Goal: Information Seeking & Learning: Learn about a topic

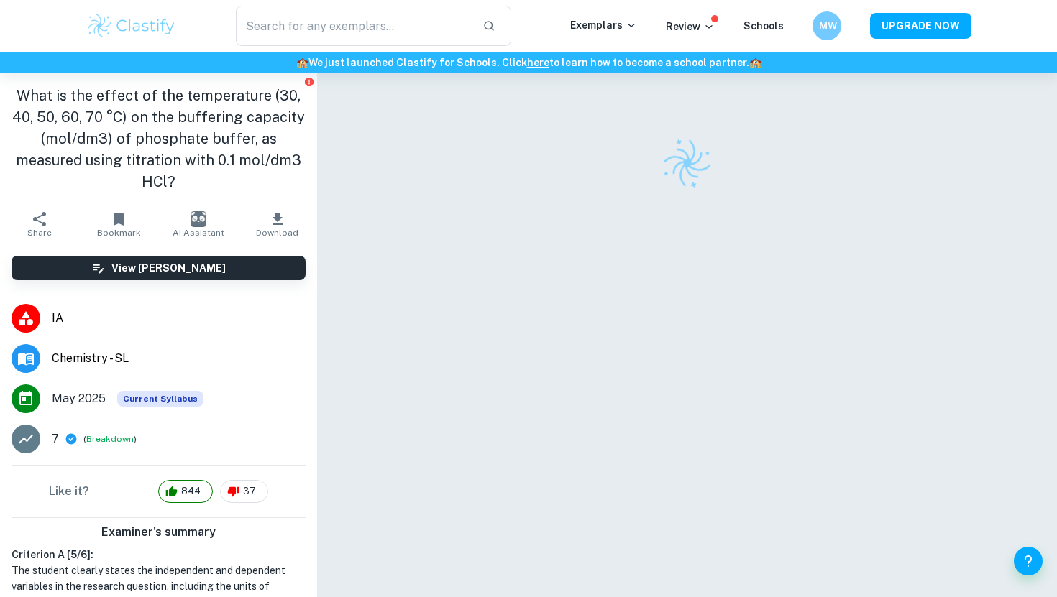
click at [129, 28] on img at bounding box center [131, 25] width 91 height 29
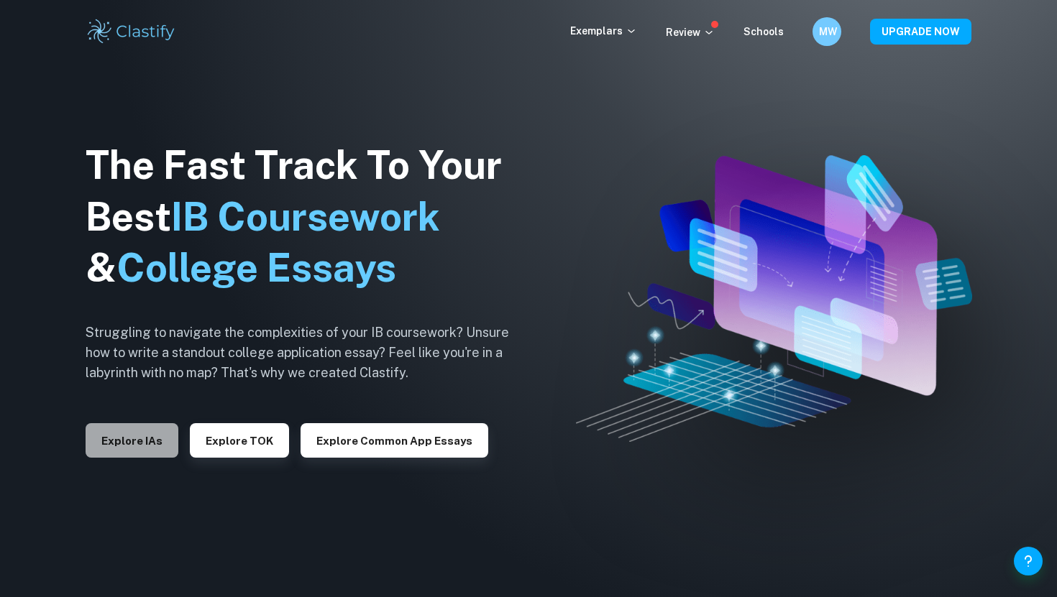
click at [145, 449] on button "Explore IAs" at bounding box center [132, 440] width 93 height 34
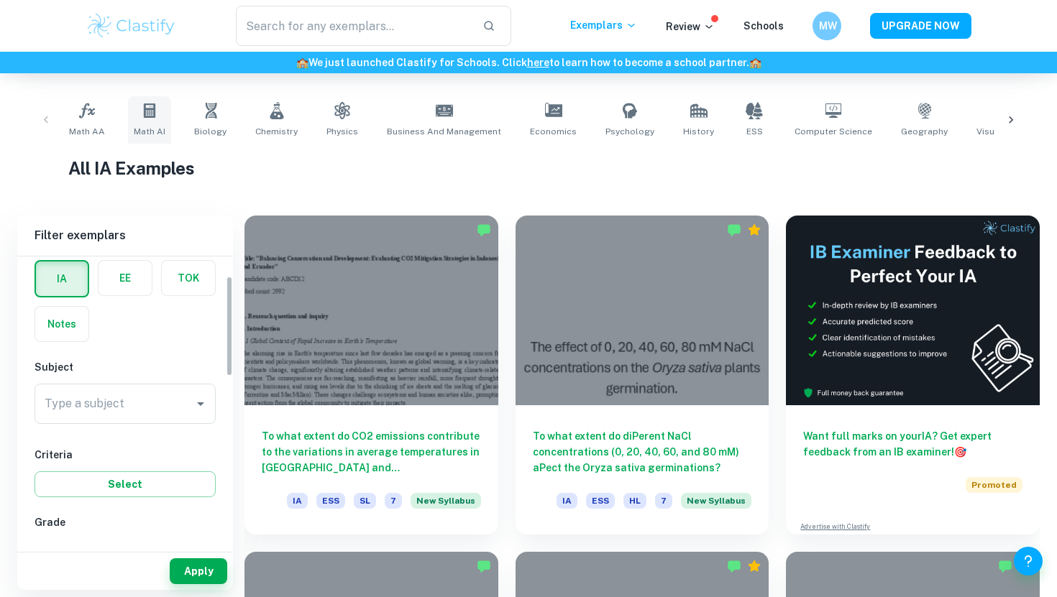
scroll to position [64, 0]
click at [147, 387] on div "Type a subject" at bounding box center [124, 402] width 181 height 40
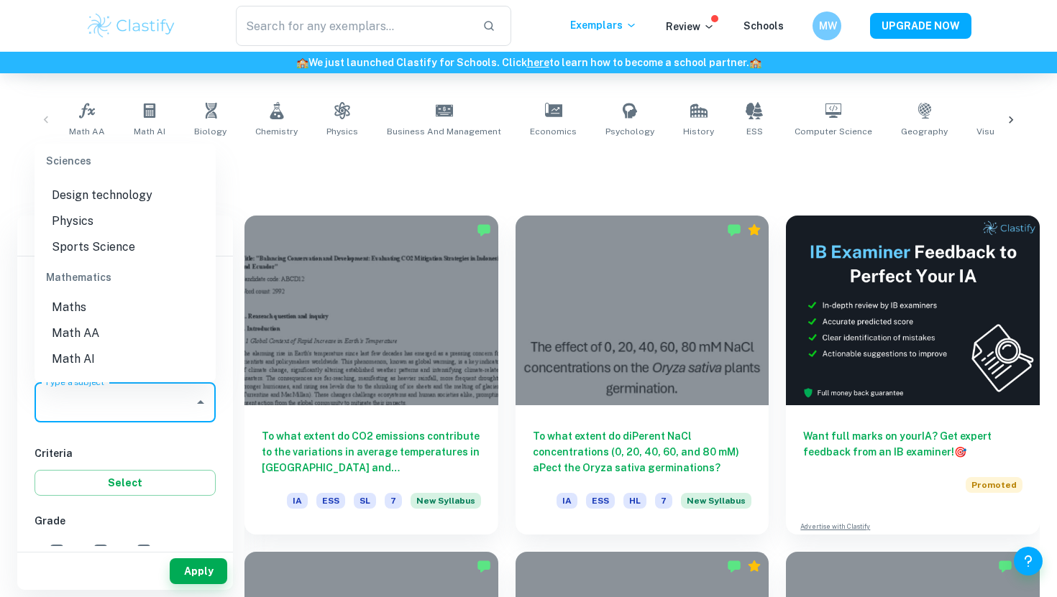
scroll to position [1861, 0]
click at [119, 316] on li "Math AA" at bounding box center [124, 329] width 181 height 26
type input "Math AA"
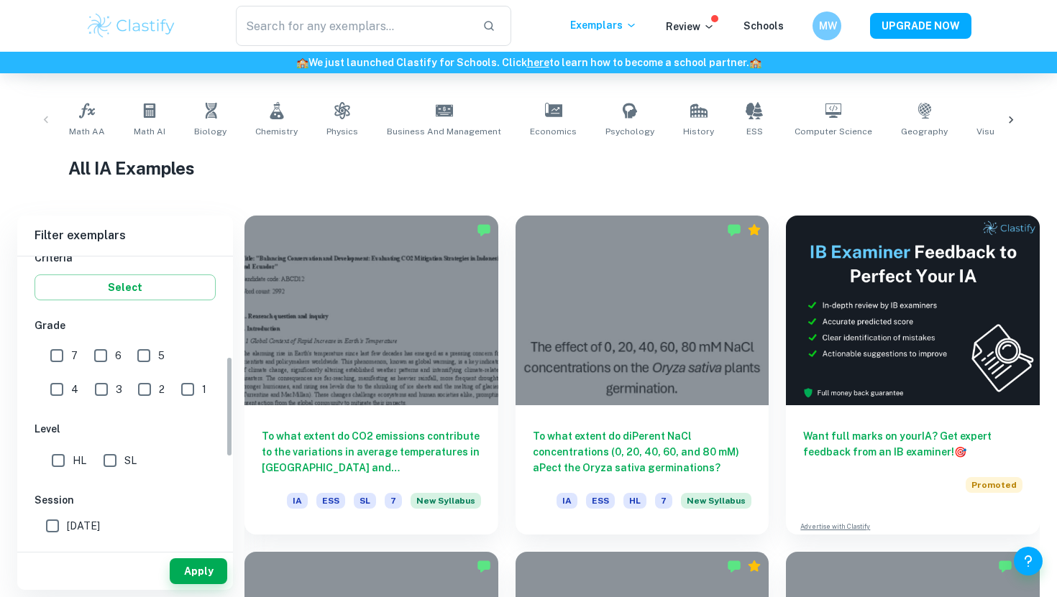
scroll to position [240, 0]
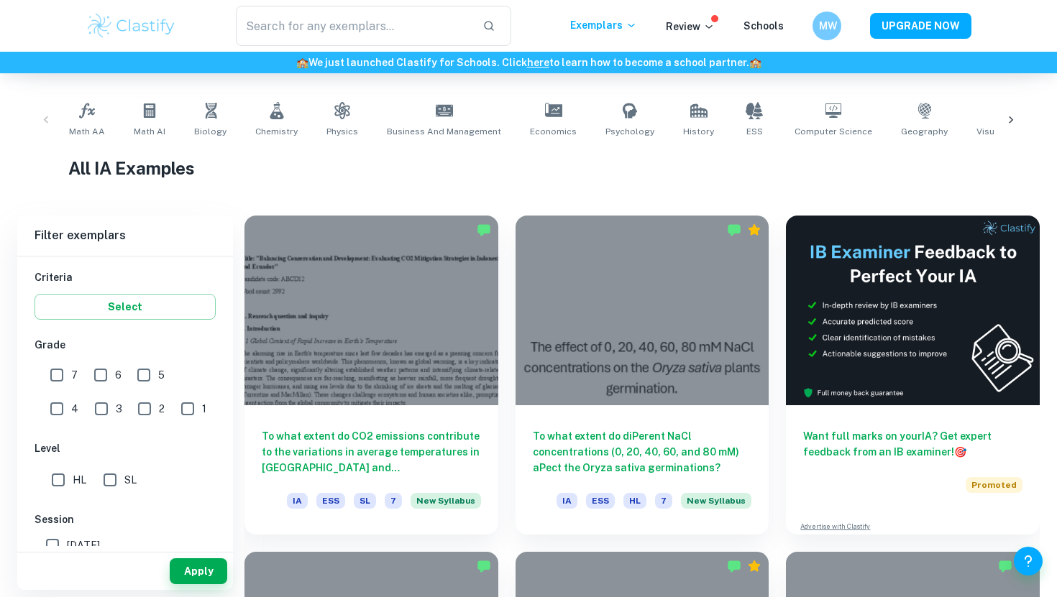
click at [52, 477] on input "HL" at bounding box center [58, 480] width 29 height 29
checkbox input "true"
click at [57, 373] on input "7" at bounding box center [56, 375] width 29 height 29
checkbox input "true"
click at [115, 315] on button "Select" at bounding box center [124, 307] width 181 height 26
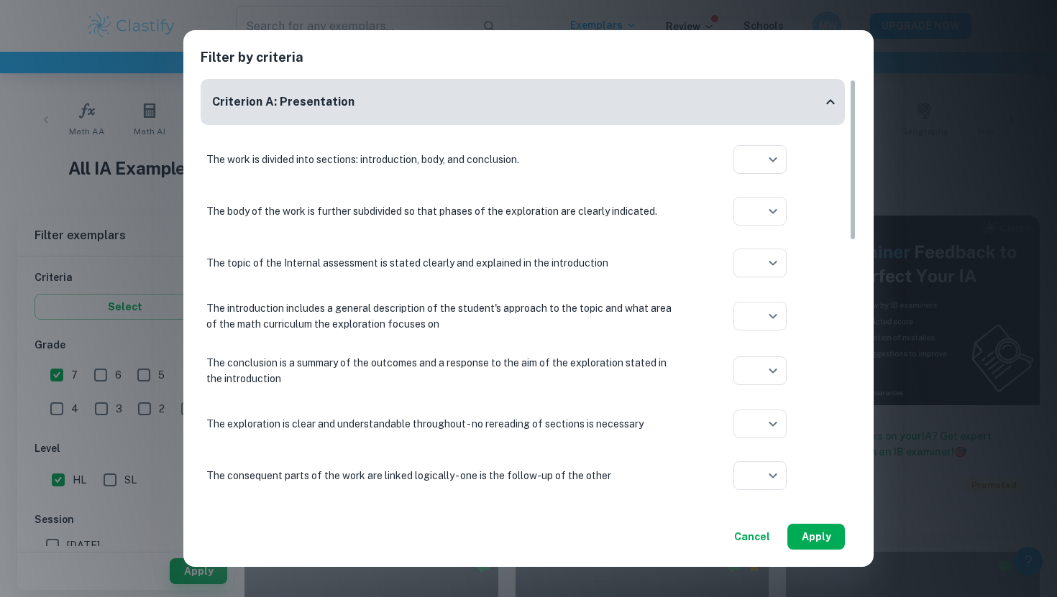
click at [812, 536] on button "Apply" at bounding box center [815, 537] width 57 height 26
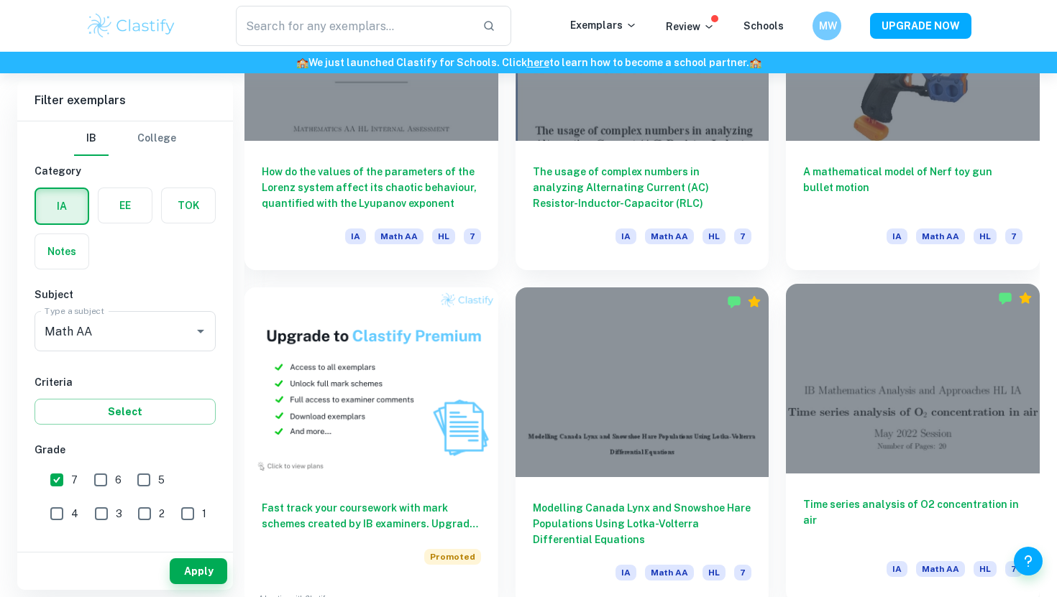
scroll to position [867, 0]
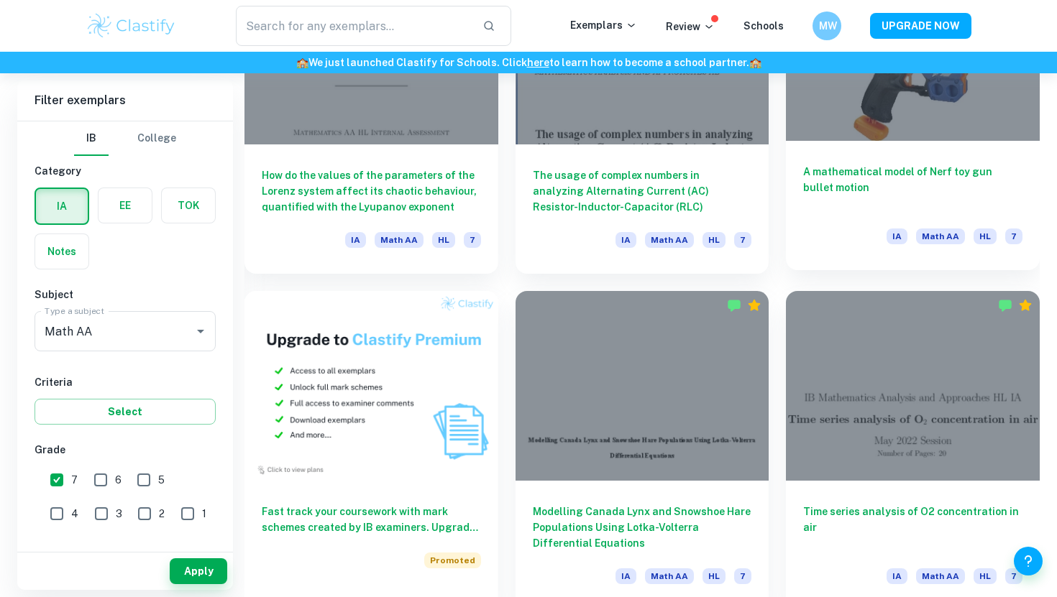
click at [870, 169] on h6 "A mathematical model of Nerf toy gun bullet motion" at bounding box center [912, 187] width 219 height 47
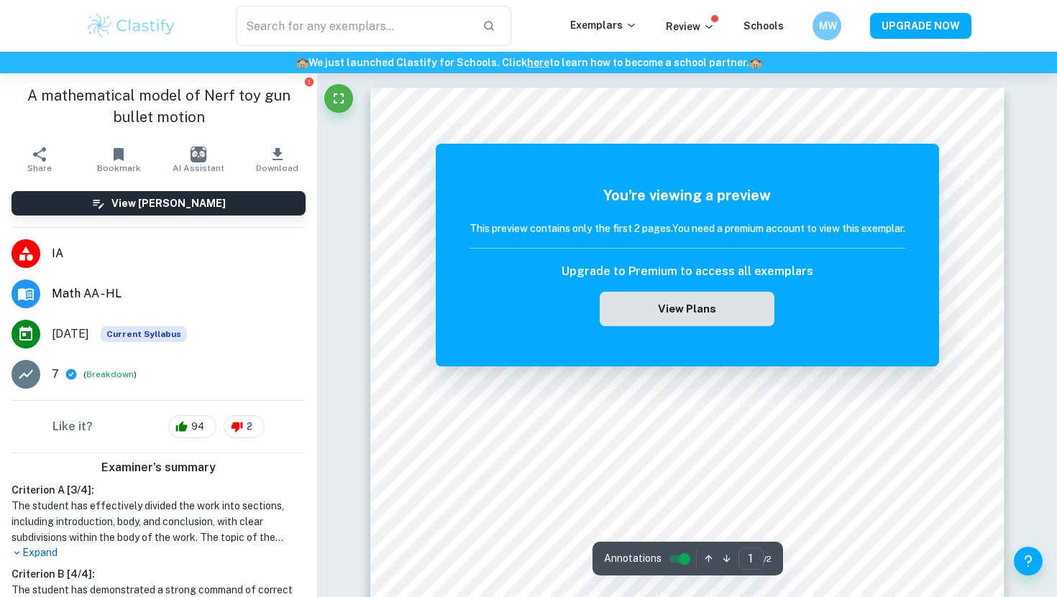
click at [745, 309] on button "View Plans" at bounding box center [686, 309] width 174 height 34
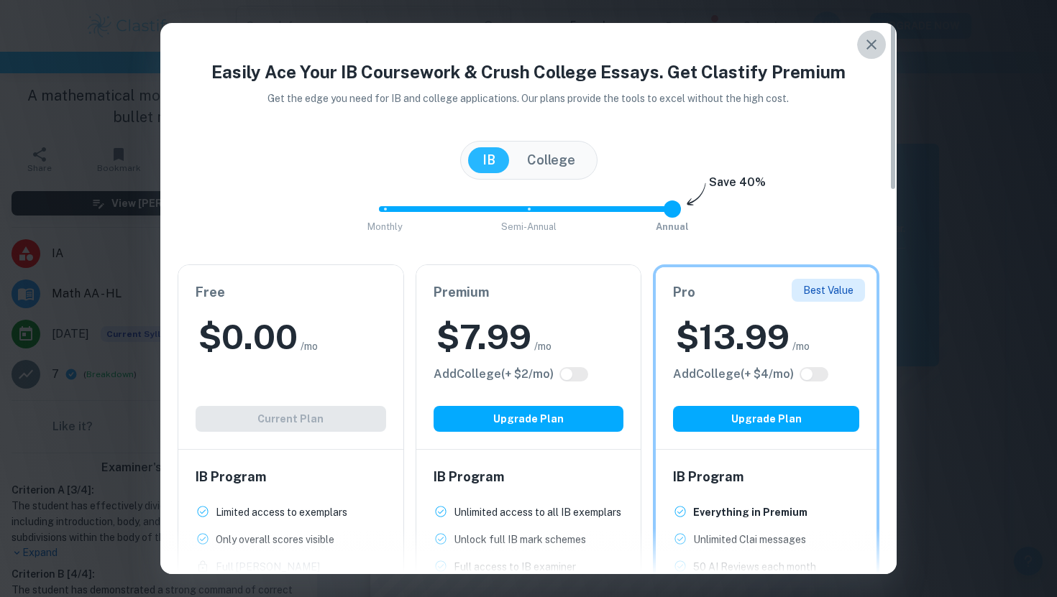
click at [869, 41] on icon "button" at bounding box center [870, 44] width 17 height 17
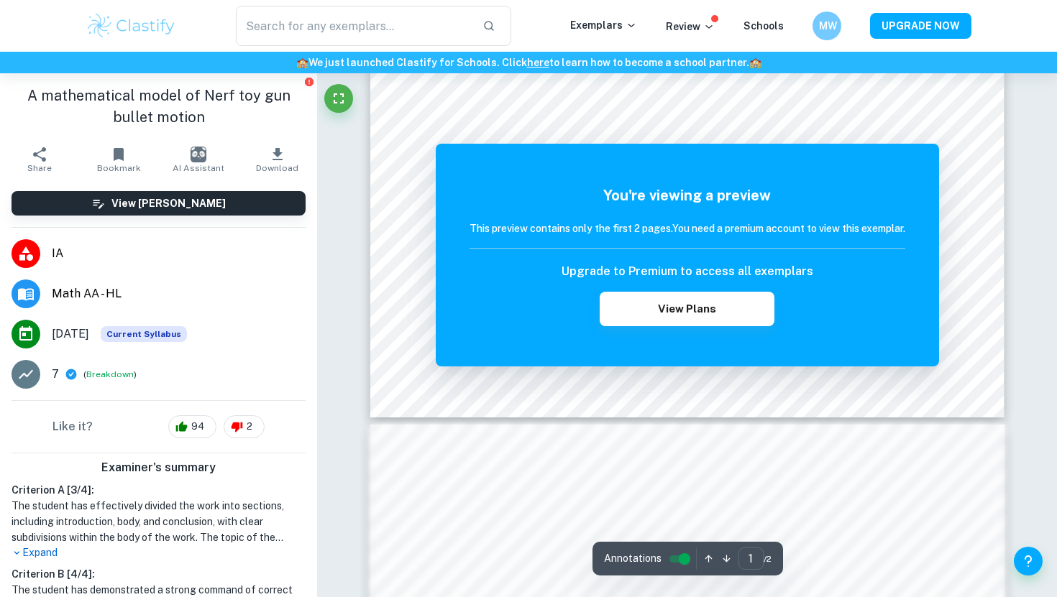
scroll to position [564, 0]
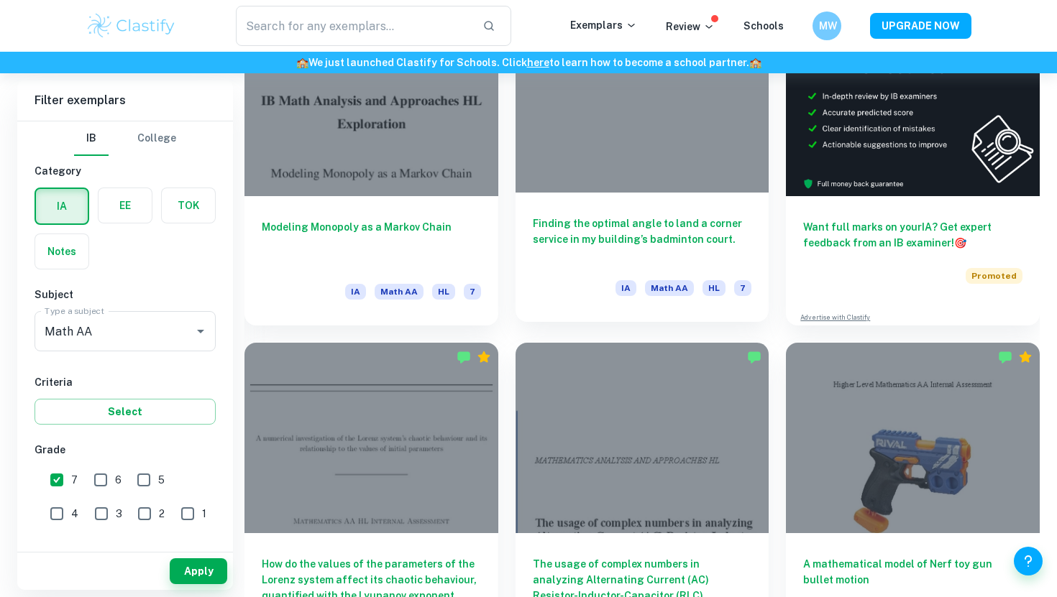
scroll to position [484, 0]
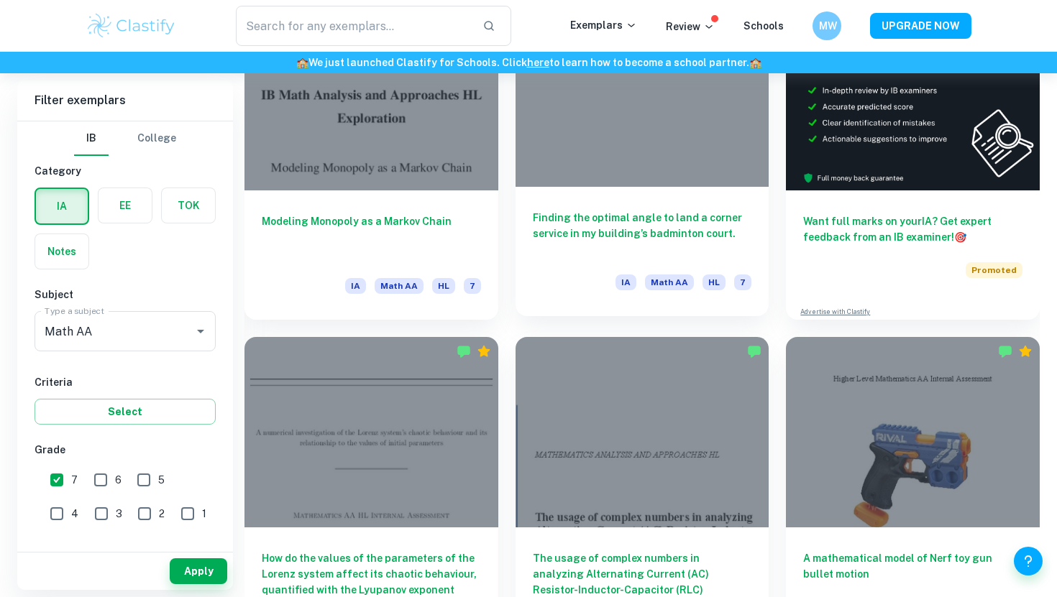
click at [581, 241] on h6 "Finding the optimal angle to land a corner service in my building’s badminton c…" at bounding box center [642, 233] width 219 height 47
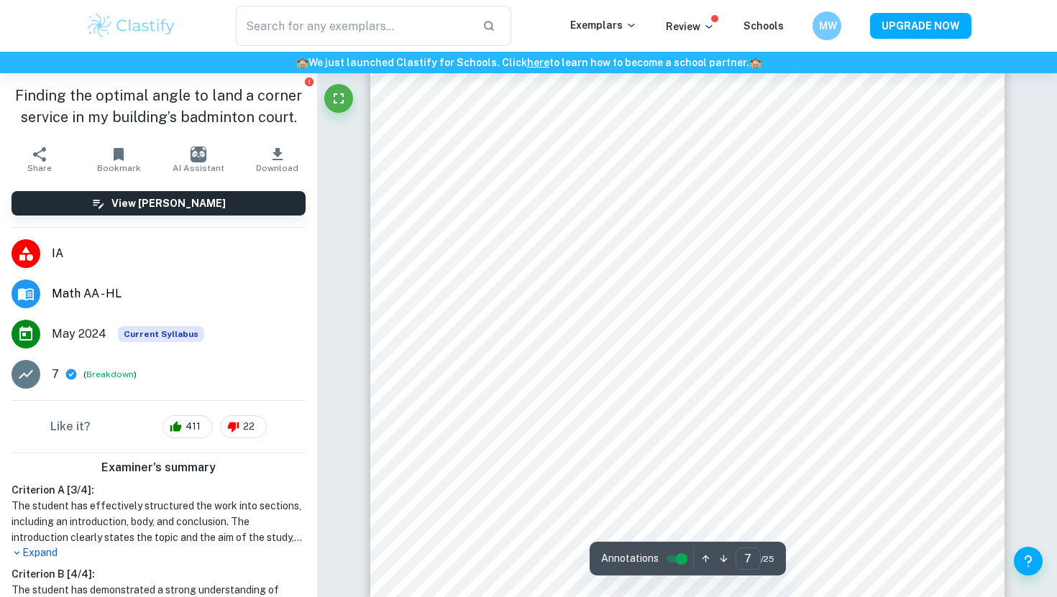
scroll to position [5864, 0]
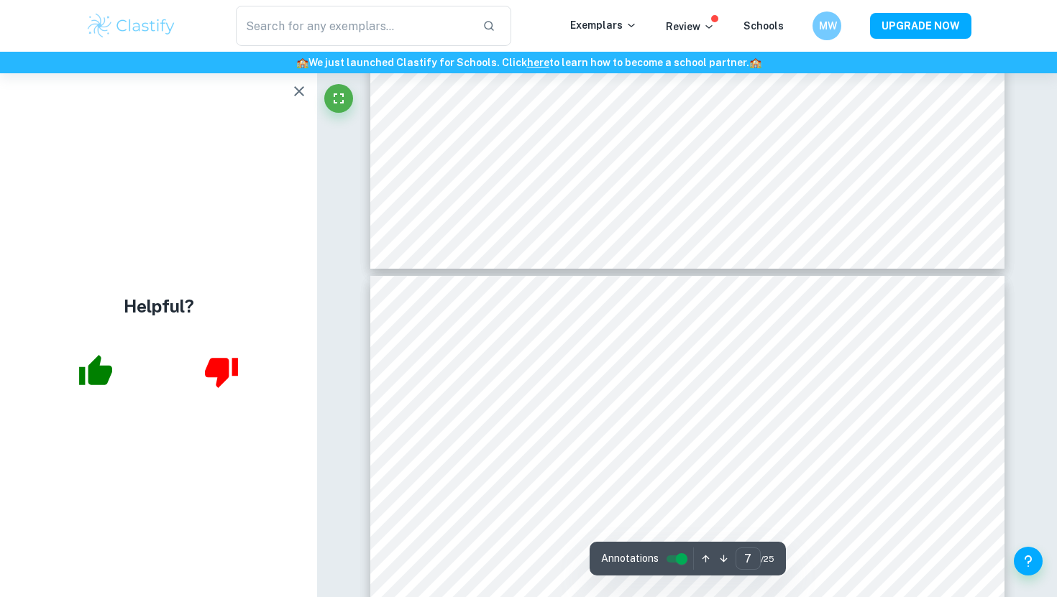
type input "8"
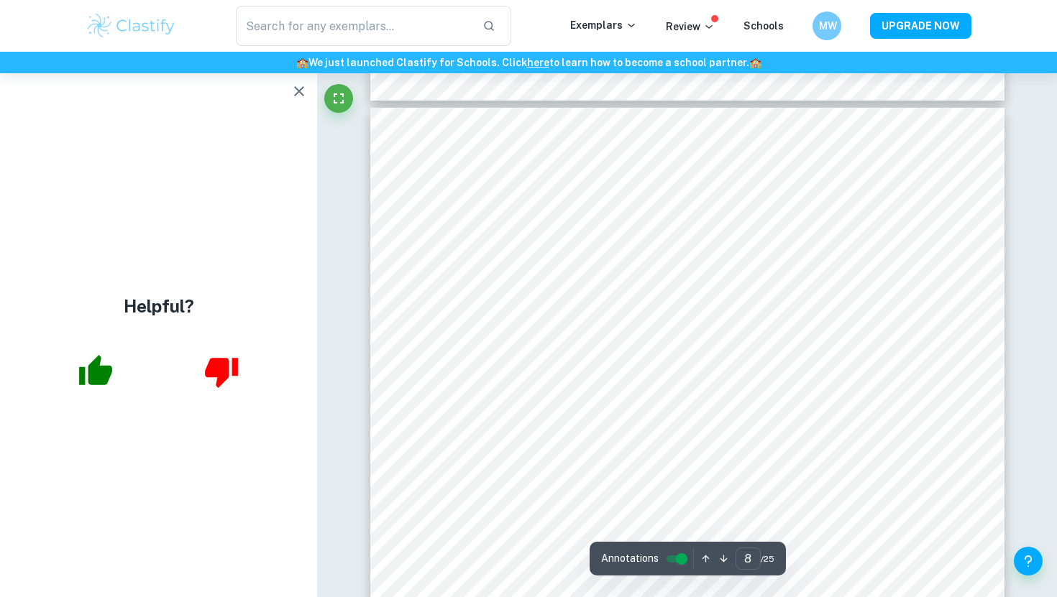
scroll to position [6516, 0]
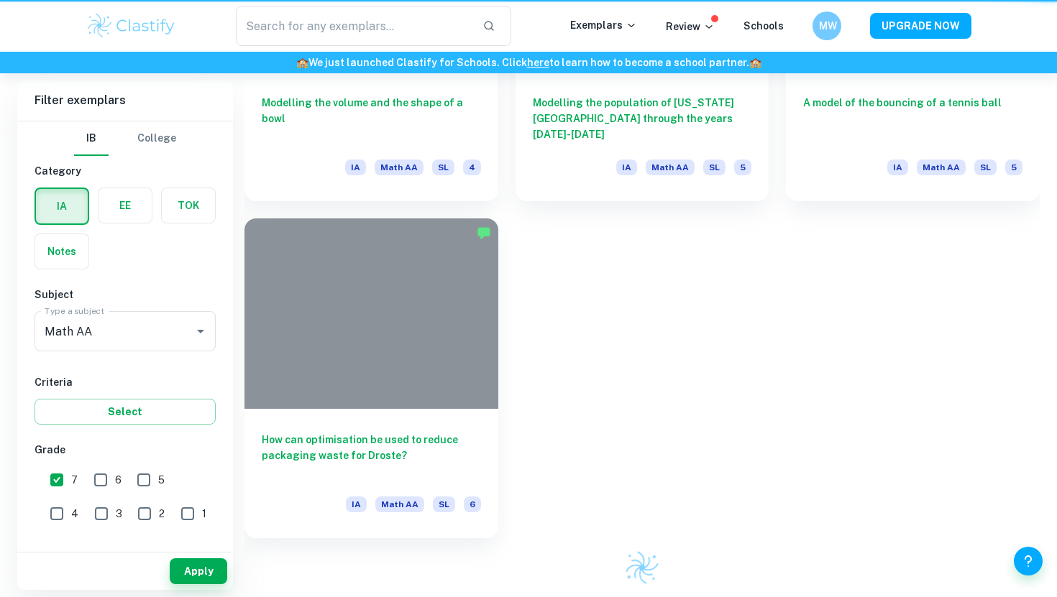
scroll to position [484, 0]
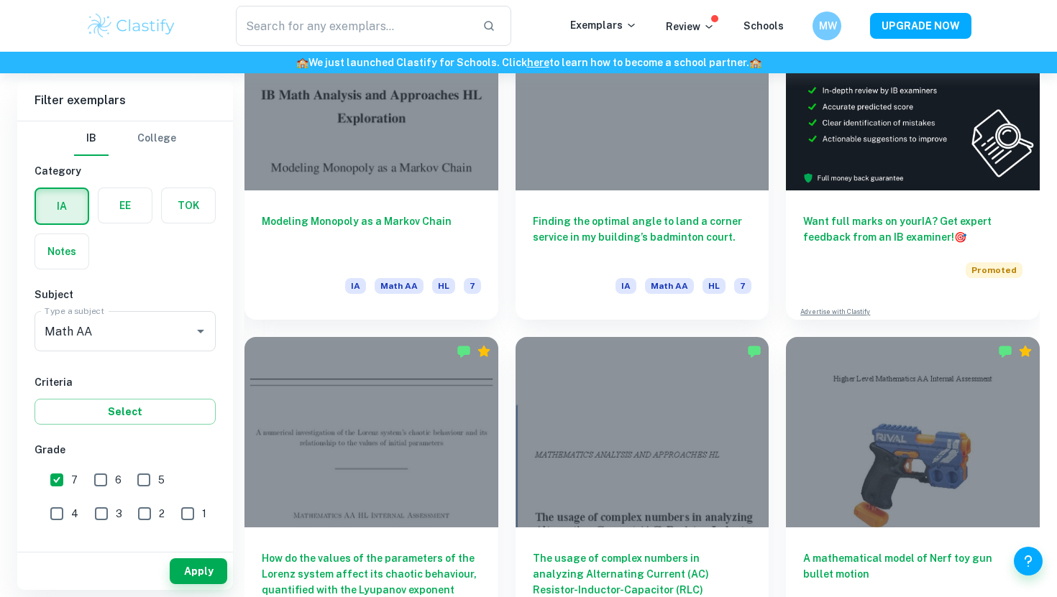
click at [57, 482] on input "7" at bounding box center [56, 480] width 29 height 29
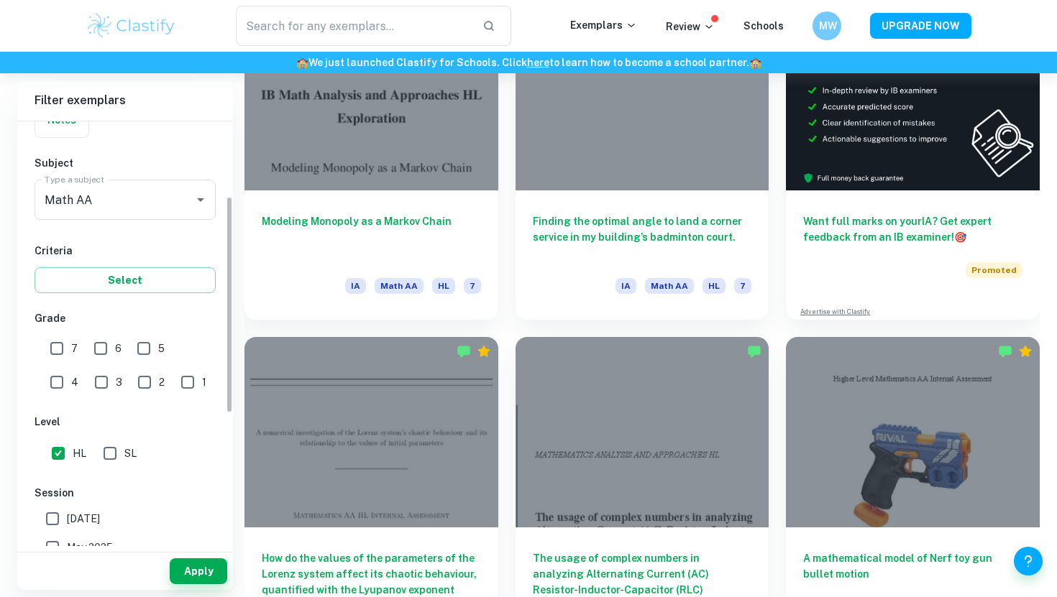
scroll to position [147, 0]
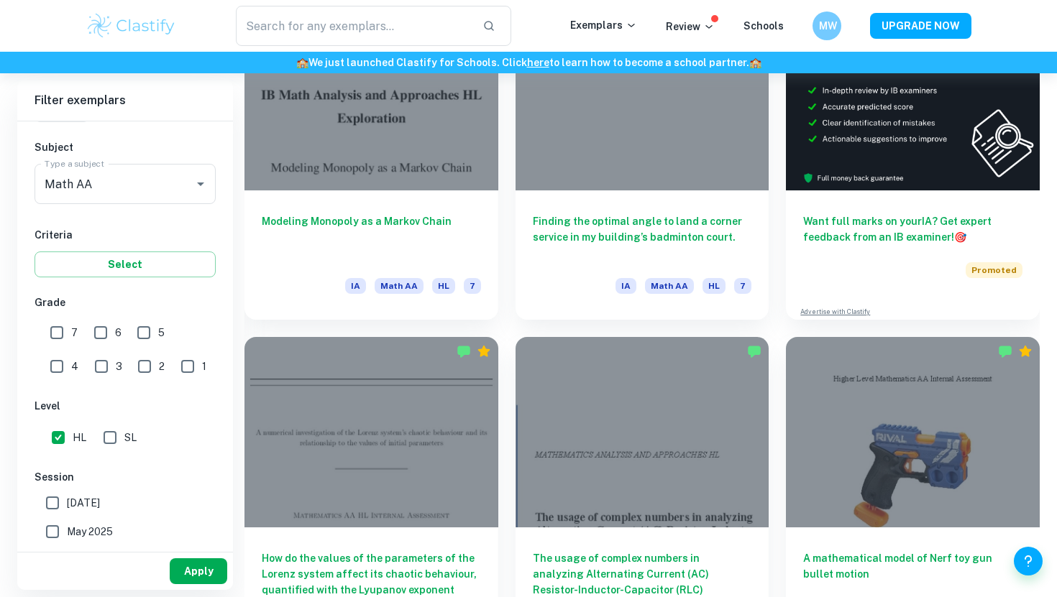
click at [183, 566] on button "Apply" at bounding box center [198, 571] width 57 height 26
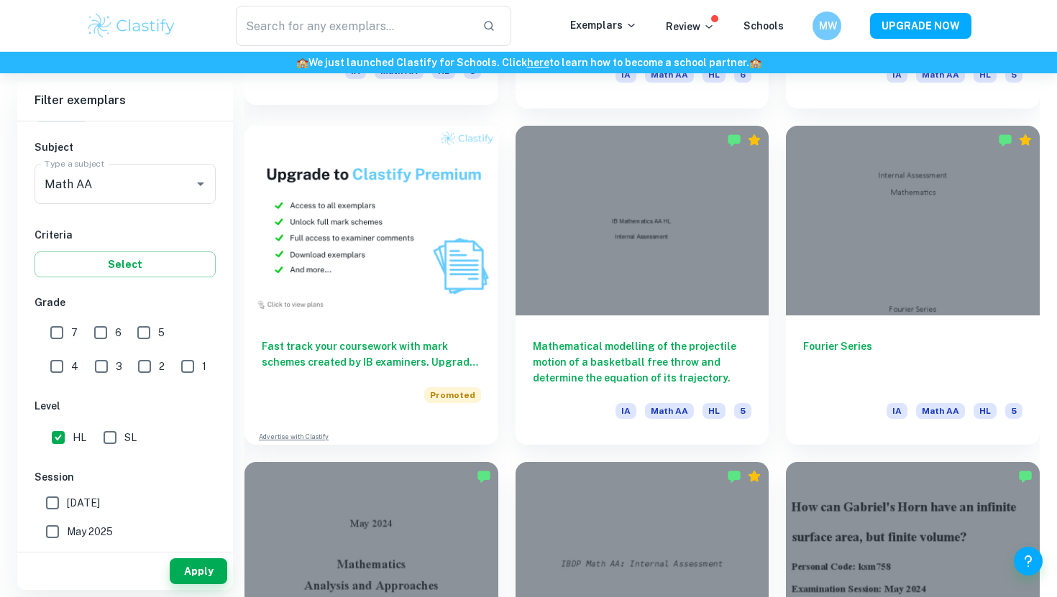
scroll to position [1034, 0]
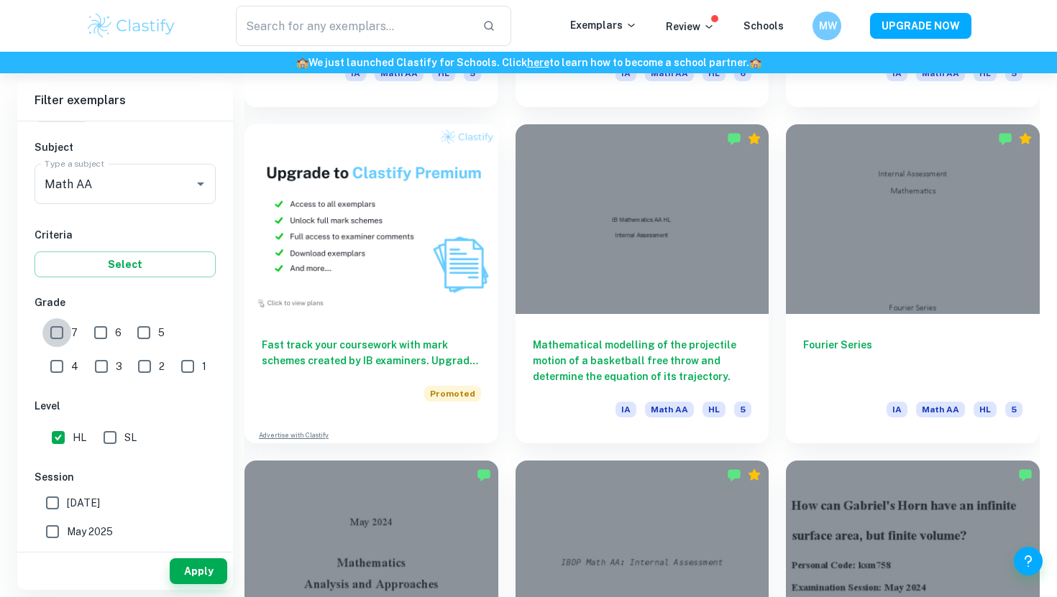
click at [62, 332] on input "7" at bounding box center [56, 332] width 29 height 29
checkbox input "true"
click at [106, 332] on input "6" at bounding box center [100, 332] width 29 height 29
checkbox input "false"
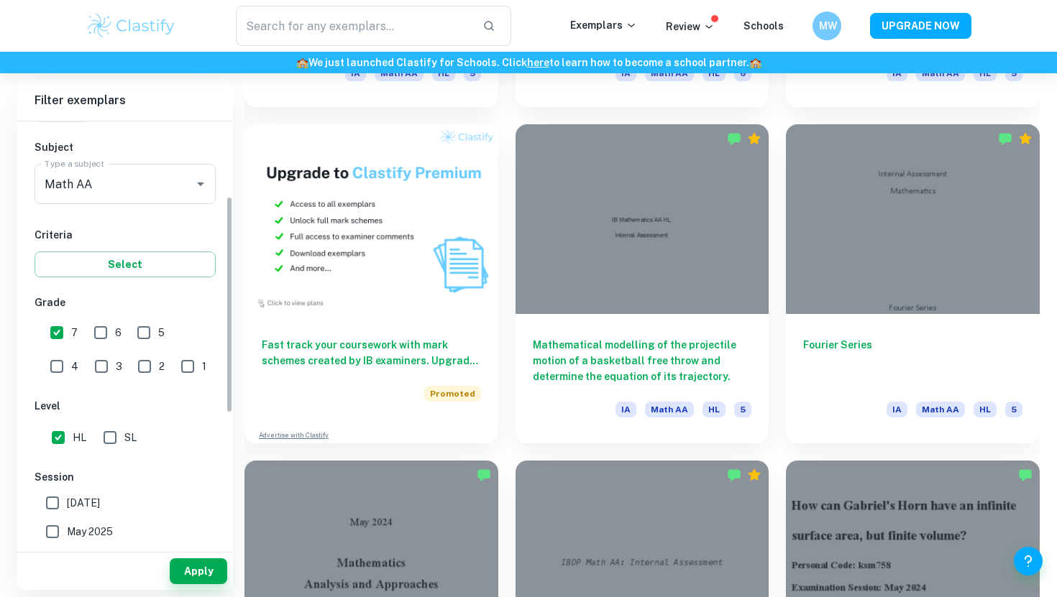
click at [53, 333] on input "7" at bounding box center [56, 332] width 29 height 29
checkbox input "false"
click at [173, 358] on input "1" at bounding box center [187, 366] width 29 height 29
click at [187, 565] on button "Apply" at bounding box center [198, 571] width 57 height 26
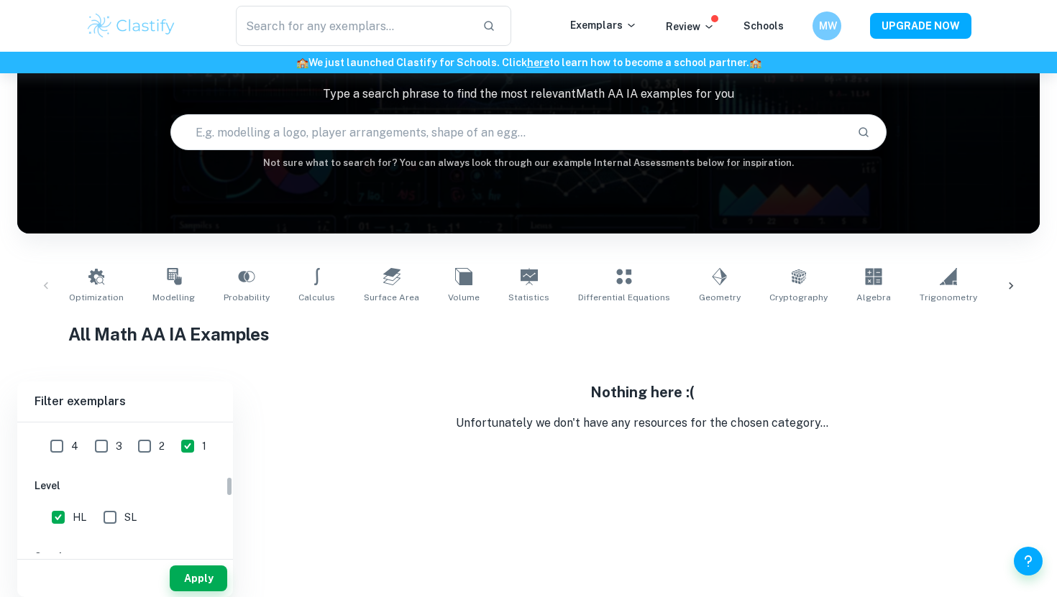
scroll to position [342, 0]
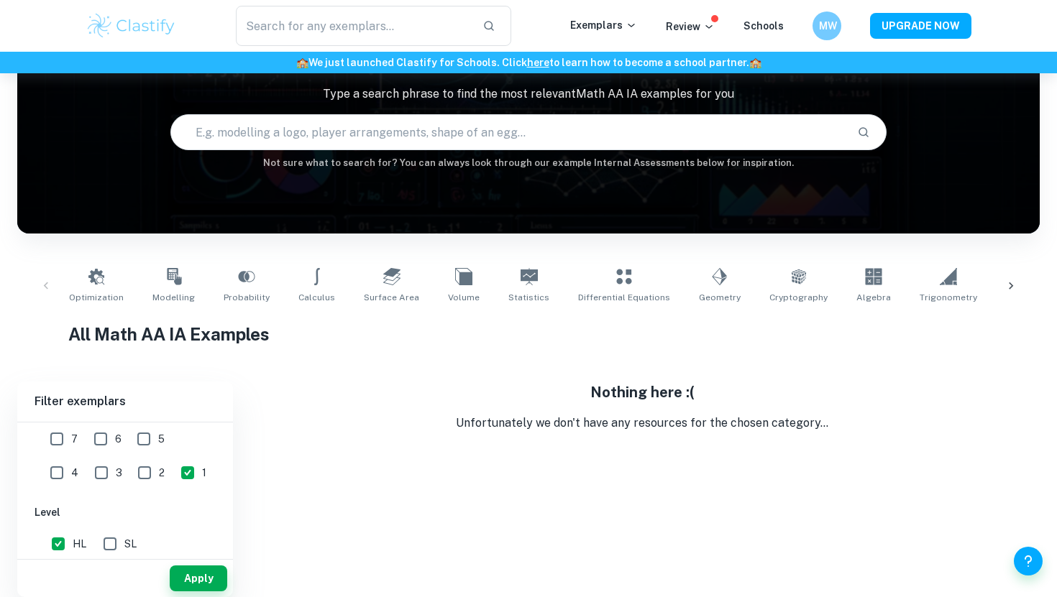
click at [173, 479] on input "1" at bounding box center [187, 473] width 29 height 29
checkbox input "false"
click at [71, 459] on input "4" at bounding box center [56, 473] width 29 height 29
click at [190, 579] on button "Apply" at bounding box center [198, 579] width 57 height 26
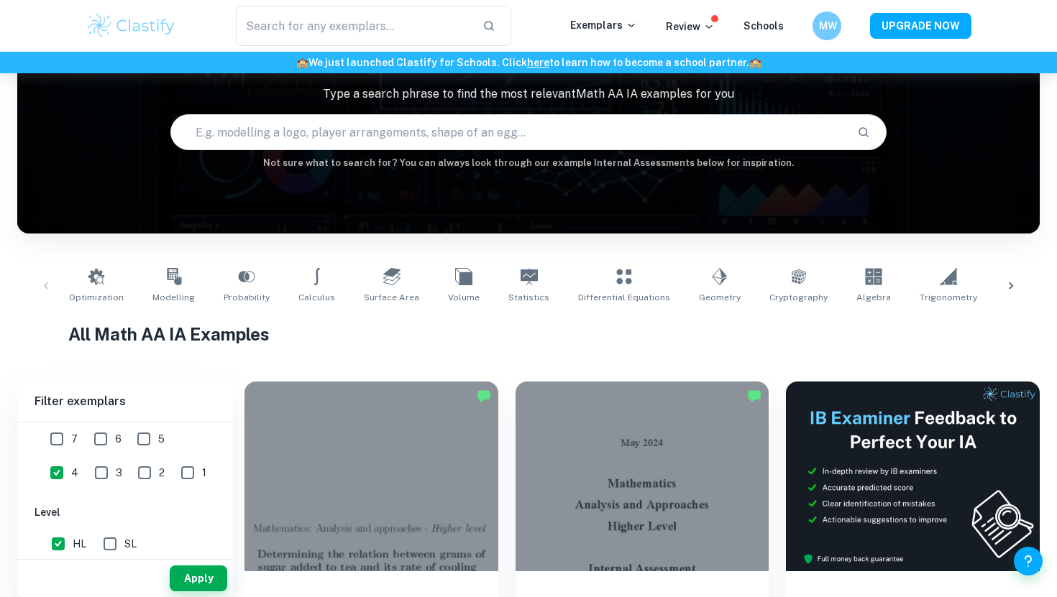
click at [71, 459] on input "4" at bounding box center [56, 473] width 29 height 29
checkbox input "false"
click at [87, 464] on input "3" at bounding box center [101, 473] width 29 height 29
checkbox input "true"
click at [191, 576] on button "Apply" at bounding box center [198, 579] width 57 height 26
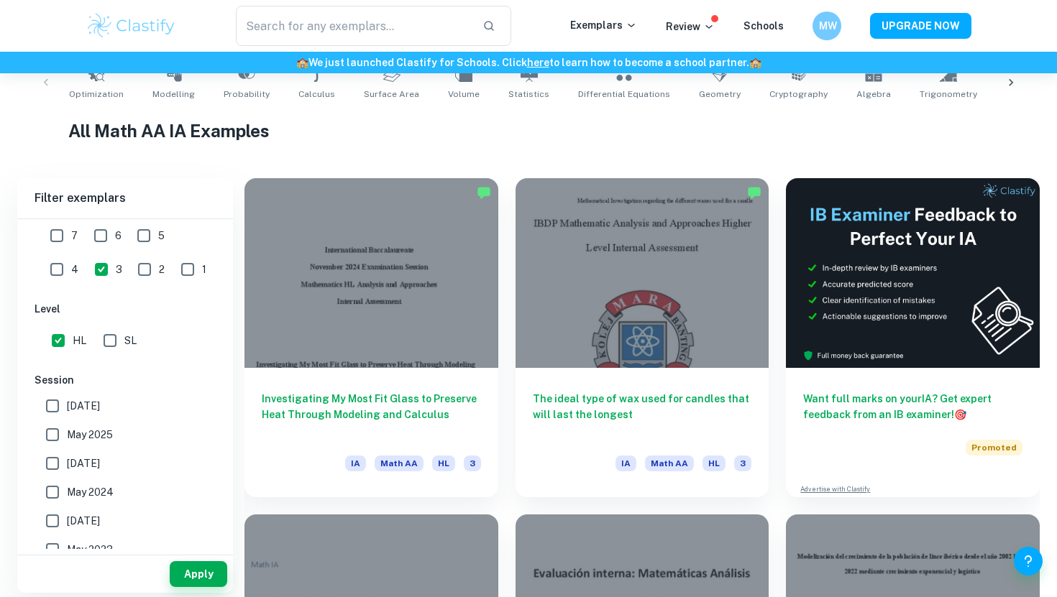
scroll to position [309, 0]
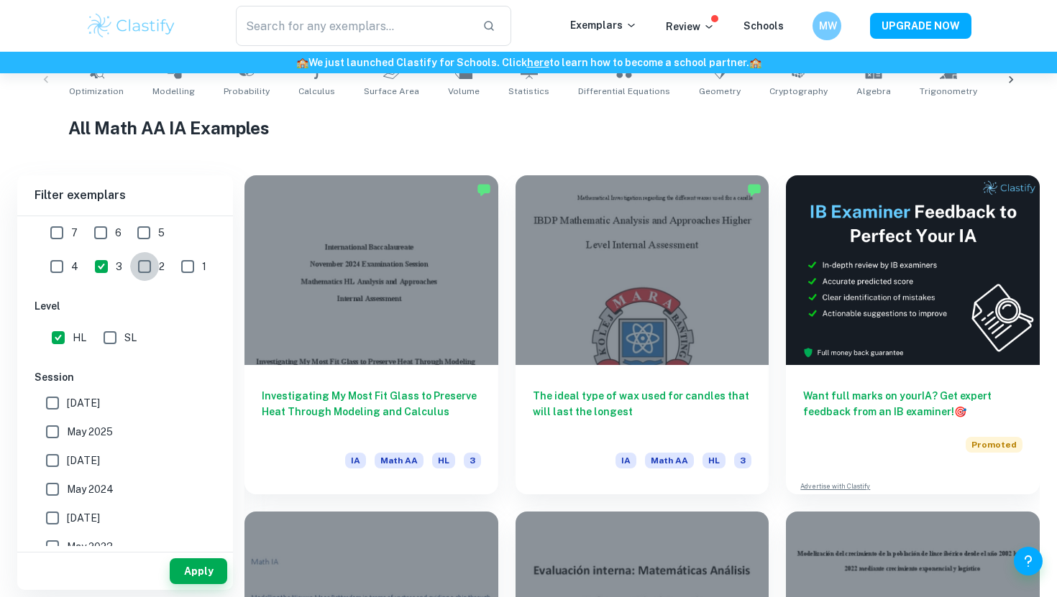
click at [130, 260] on input "2" at bounding box center [144, 266] width 29 height 29
checkbox input "true"
click at [87, 260] on input "3" at bounding box center [101, 266] width 29 height 29
checkbox input "false"
click at [211, 581] on button "Apply" at bounding box center [198, 571] width 57 height 26
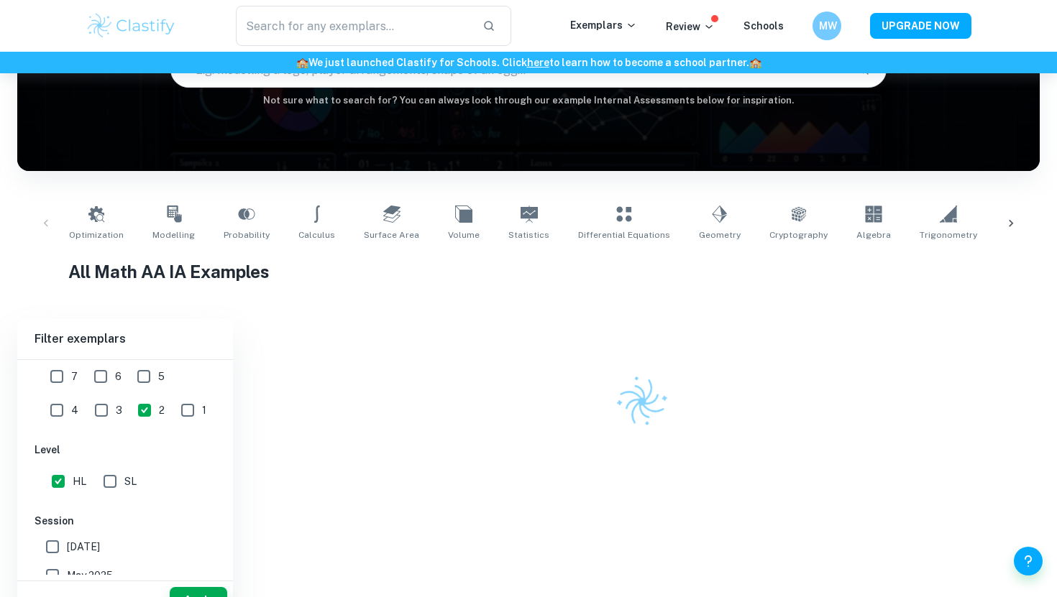
scroll to position [206, 0]
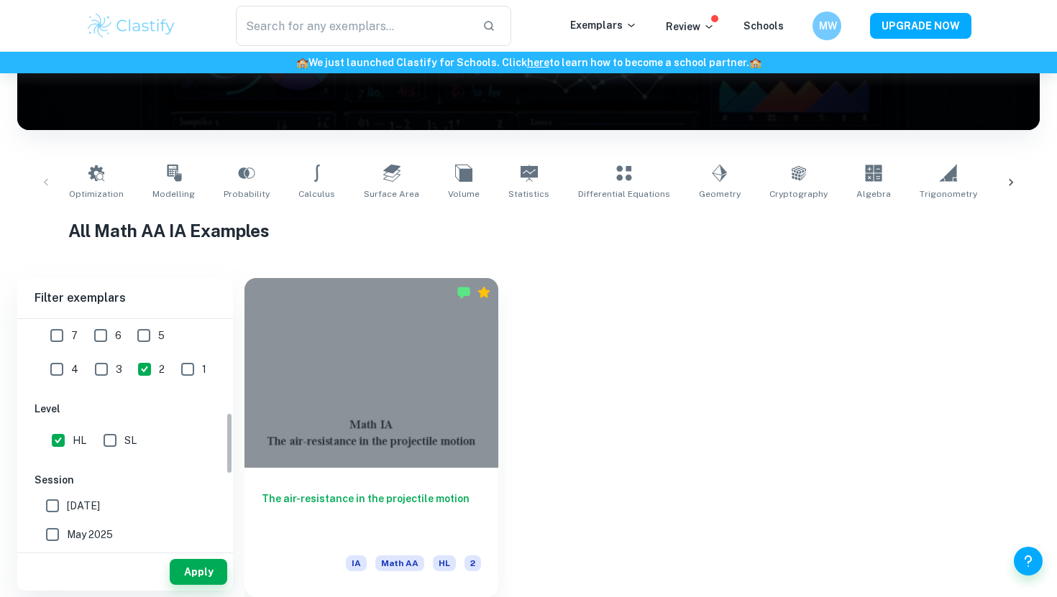
click at [130, 372] on input "2" at bounding box center [144, 369] width 29 height 29
checkbox input "false"
click at [59, 332] on input "7" at bounding box center [56, 335] width 29 height 29
checkbox input "true"
click at [203, 573] on button "Apply" at bounding box center [198, 572] width 57 height 26
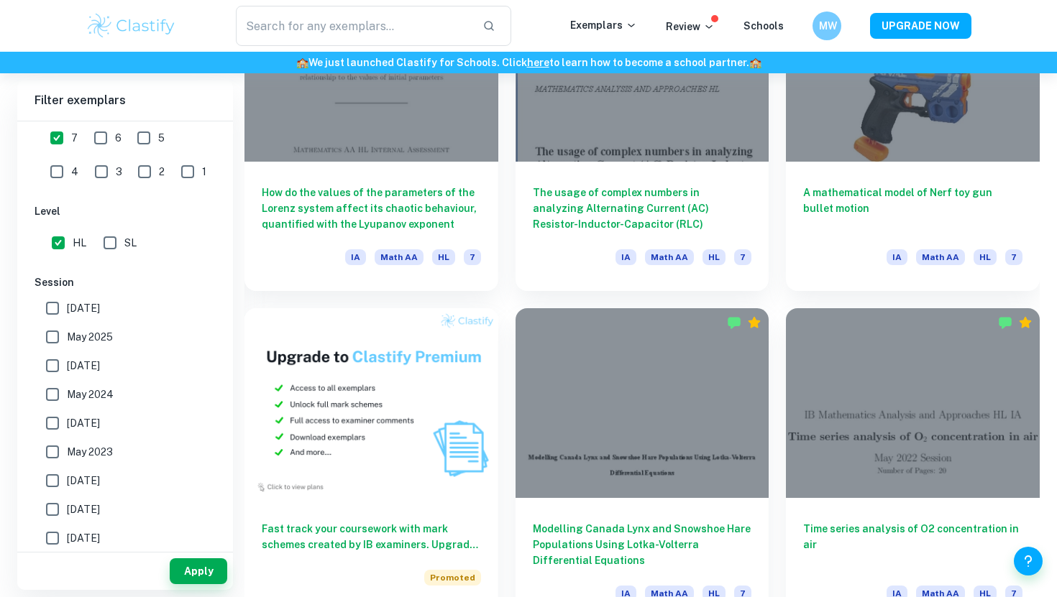
scroll to position [853, 0]
